Goal: Check status

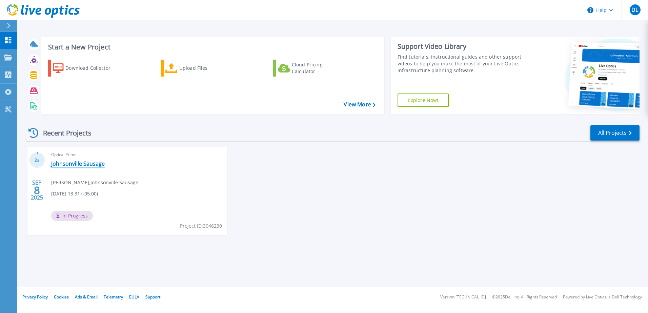
click at [95, 164] on link "Johnsonville Sausage" at bounding box center [78, 163] width 54 height 7
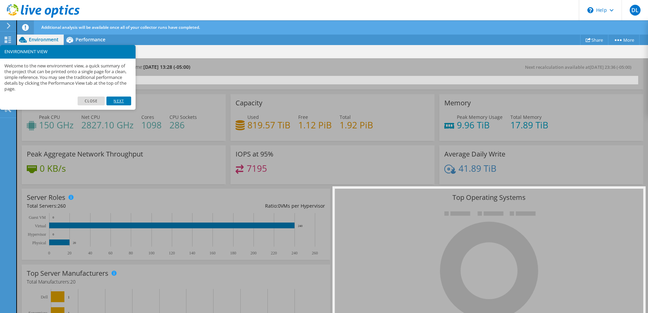
click at [119, 101] on link "Next" at bounding box center [118, 101] width 24 height 9
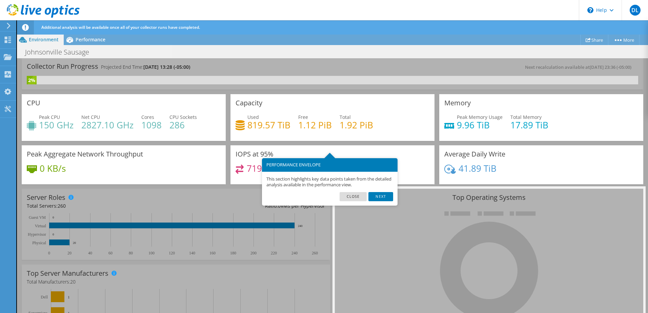
scroll to position [14, 0]
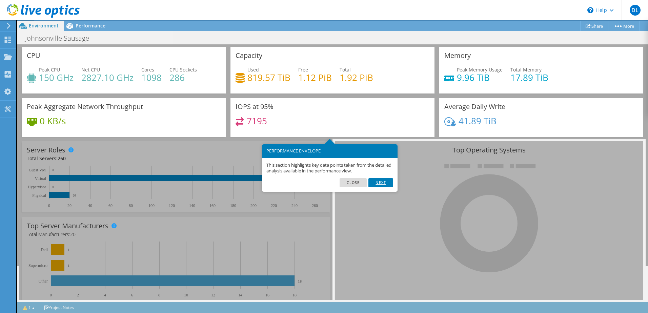
click at [384, 185] on link "Next" at bounding box center [381, 182] width 24 height 9
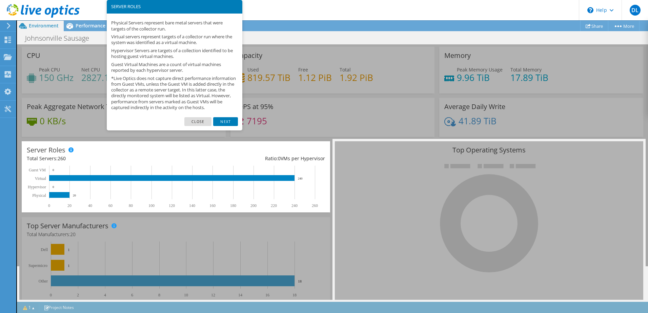
click at [219, 126] on link "Next" at bounding box center [225, 121] width 24 height 9
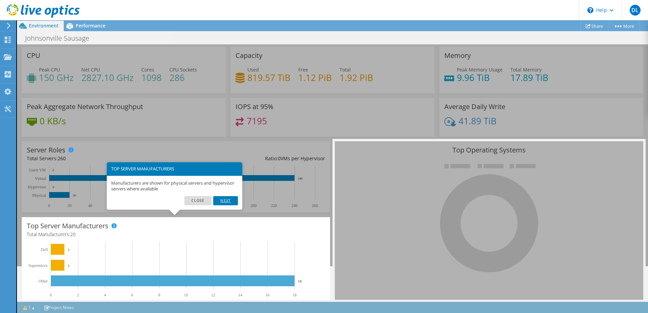
click at [225, 202] on link "Next" at bounding box center [225, 200] width 24 height 9
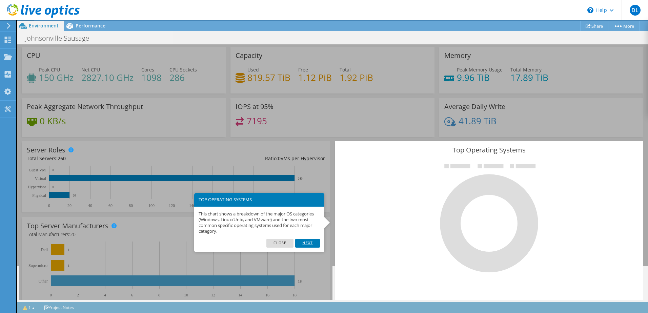
click at [299, 241] on link "Next" at bounding box center [307, 243] width 24 height 9
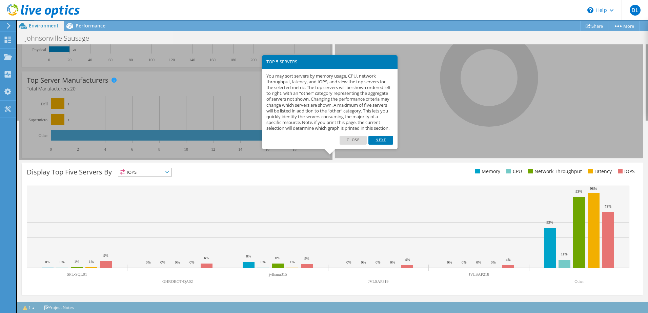
click at [374, 142] on link "Next" at bounding box center [381, 140] width 24 height 9
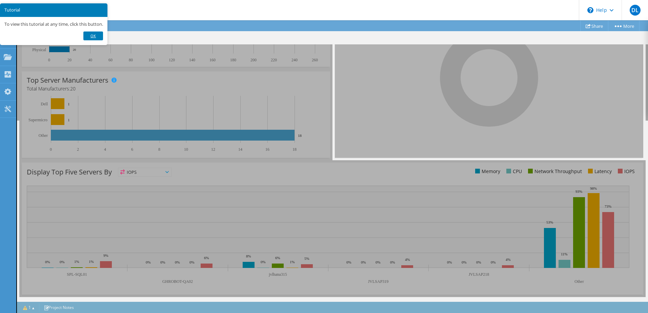
click at [99, 39] on link "Ok" at bounding box center [93, 36] width 20 height 9
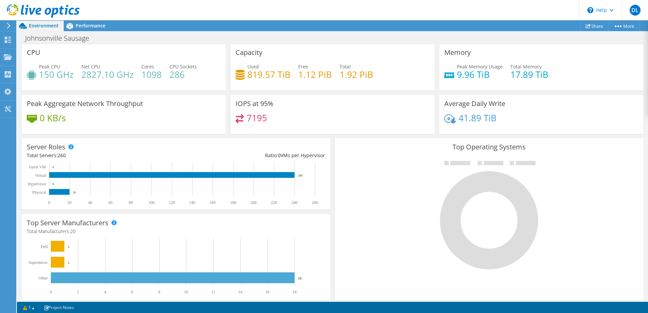
scroll to position [0, 0]
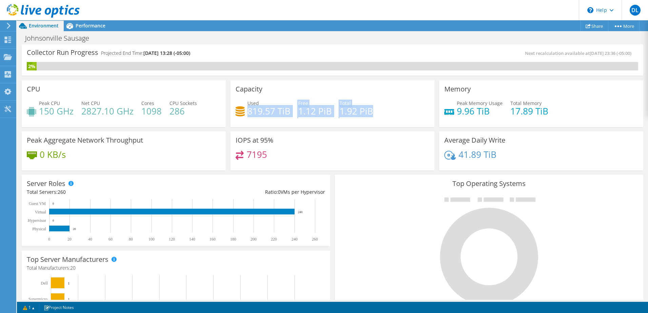
drag, startPoint x: 246, startPoint y: 112, endPoint x: 373, endPoint y: 114, distance: 127.5
click at [373, 114] on div "Used 819.57 TiB Free 1.12 PiB Total 1.92 PiB" at bounding box center [333, 111] width 194 height 22
drag, startPoint x: 373, startPoint y: 114, endPoint x: 368, endPoint y: 114, distance: 5.8
click at [368, 114] on h4 "1.92 PiB" at bounding box center [357, 111] width 34 height 7
drag, startPoint x: 368, startPoint y: 114, endPoint x: 247, endPoint y: 107, distance: 121.9
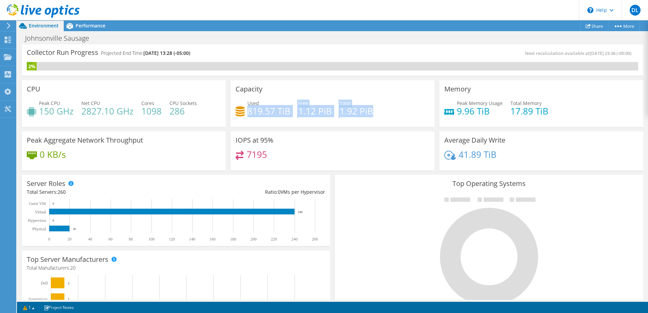
click at [247, 107] on div "Used 819.57 TiB Free 1.12 PiB Total 1.92 PiB" at bounding box center [333, 111] width 194 height 22
drag, startPoint x: 247, startPoint y: 107, endPoint x: 241, endPoint y: 116, distance: 10.8
click at [241, 116] on icon at bounding box center [240, 111] width 9 height 10
drag, startPoint x: 247, startPoint y: 110, endPoint x: 406, endPoint y: 113, distance: 158.8
click at [406, 113] on div "Used 819.57 TiB Free 1.12 PiB Total 1.92 PiB" at bounding box center [333, 111] width 194 height 22
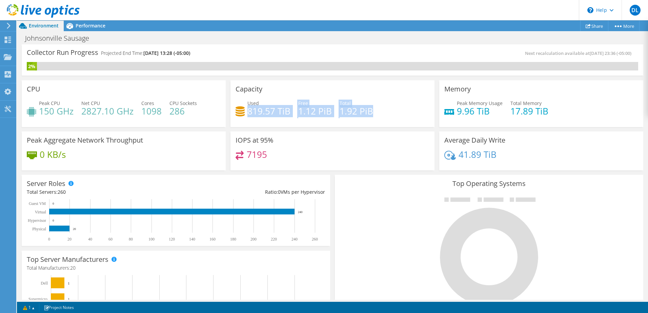
drag, startPoint x: 406, startPoint y: 113, endPoint x: 381, endPoint y: 108, distance: 25.8
click at [379, 111] on div "Used 819.57 TiB Free 1.12 PiB Total 1.92 PiB" at bounding box center [333, 111] width 194 height 22
